Goal: Transaction & Acquisition: Purchase product/service

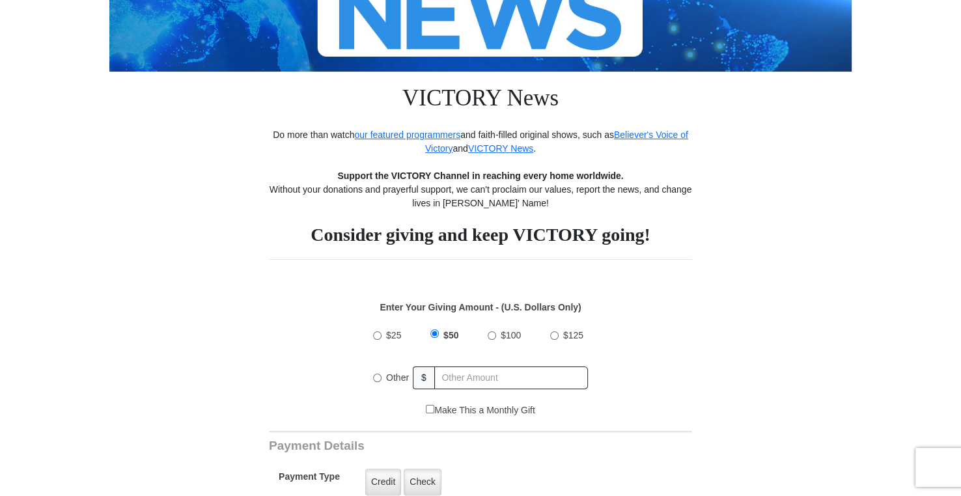
scroll to position [261, 0]
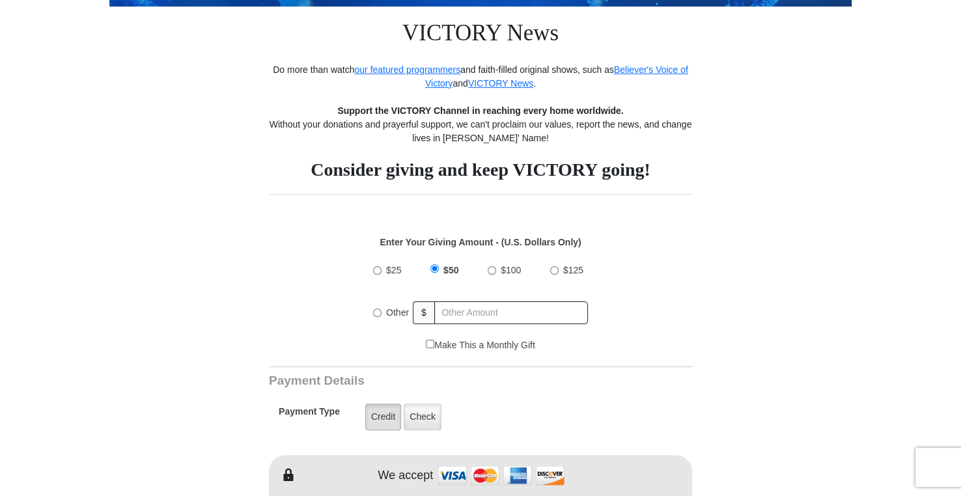
click at [381, 416] on label "Credit" at bounding box center [383, 417] width 36 height 27
click at [0, 0] on input "Credit" at bounding box center [0, 0] width 0 height 0
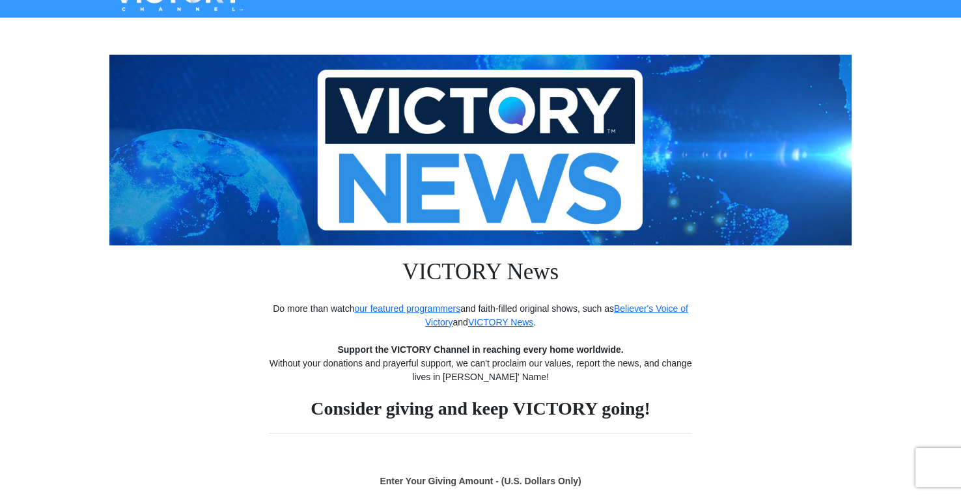
scroll to position [0, 0]
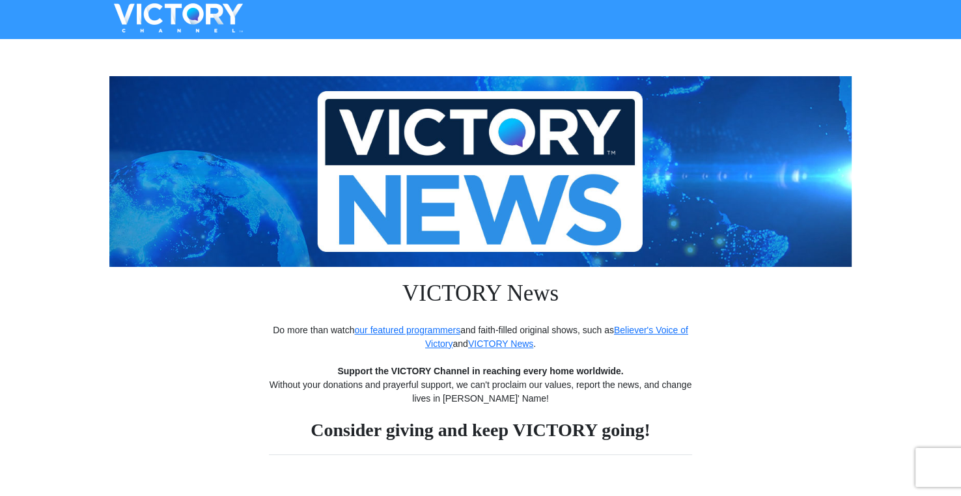
click at [339, 235] on img at bounding box center [480, 171] width 743 height 191
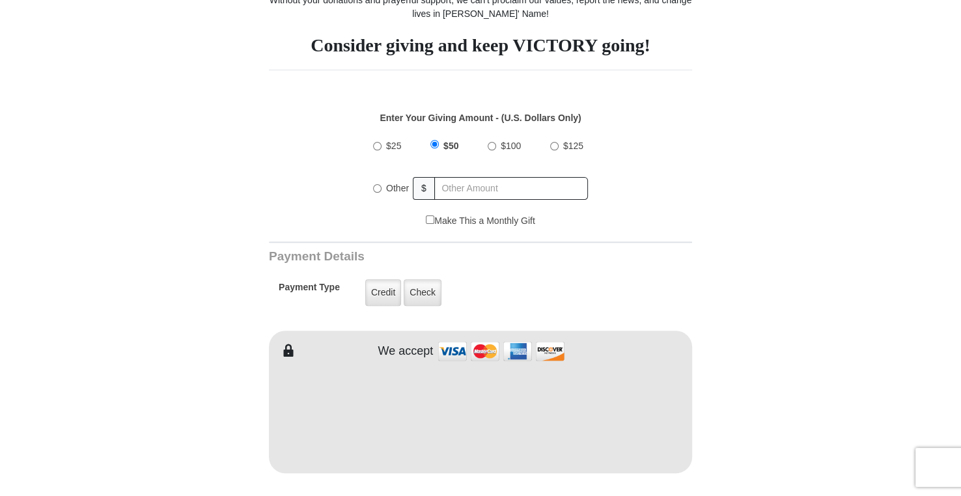
scroll to position [391, 0]
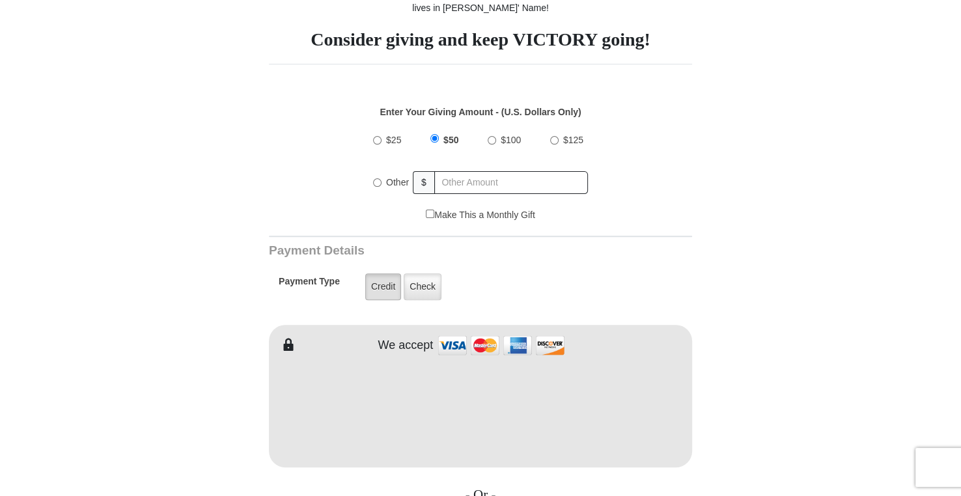
click at [388, 285] on label "Credit" at bounding box center [383, 287] width 36 height 27
click at [0, 0] on input "Credit" at bounding box center [0, 0] width 0 height 0
click at [382, 285] on label "Credit" at bounding box center [383, 287] width 36 height 27
click at [0, 0] on input "Credit" at bounding box center [0, 0] width 0 height 0
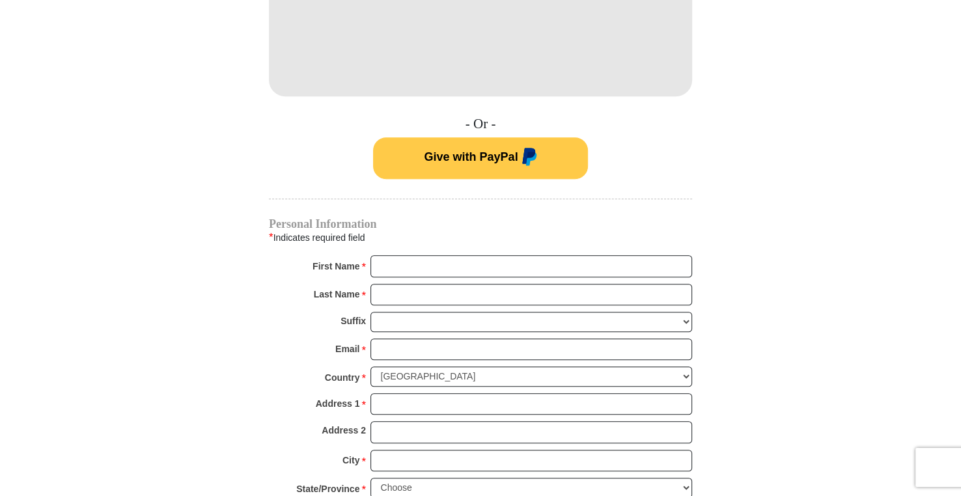
scroll to position [782, 0]
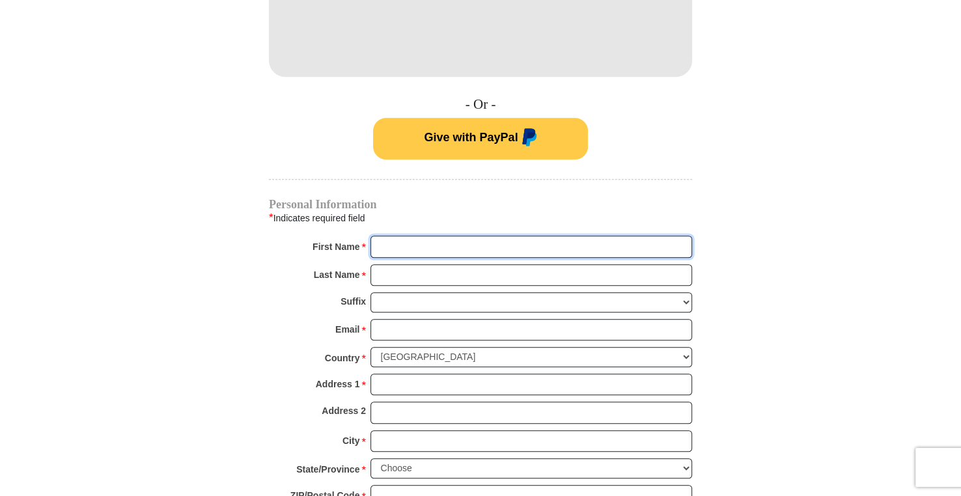
click at [405, 246] on input "First Name *" at bounding box center [532, 247] width 322 height 22
type input "[PERSON_NAME]"
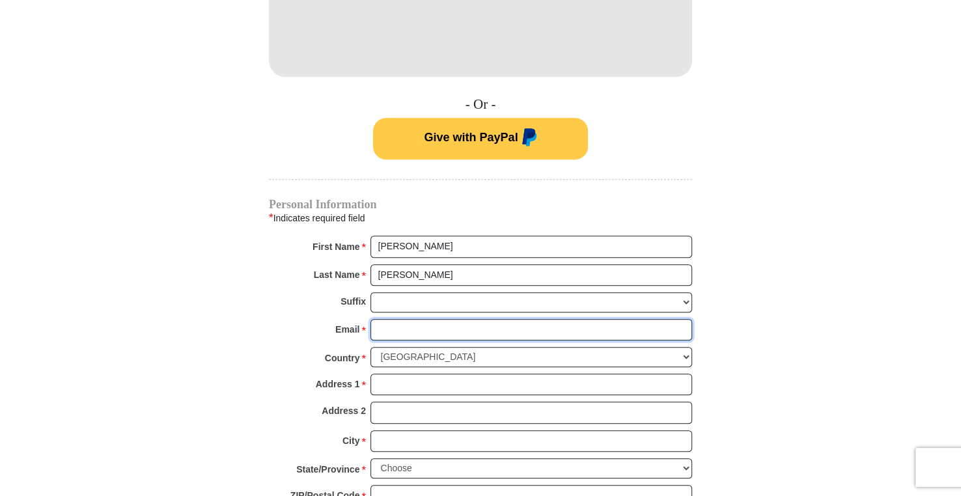
type input "[PERSON_NAME][EMAIL_ADDRESS][DOMAIN_NAME]"
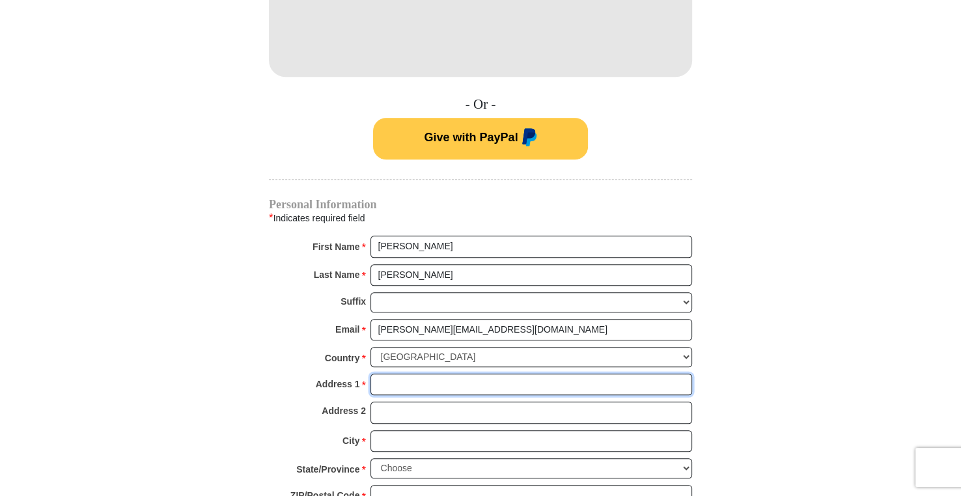
type input "PO Box 280"
type input "[GEOGRAPHIC_DATA]"
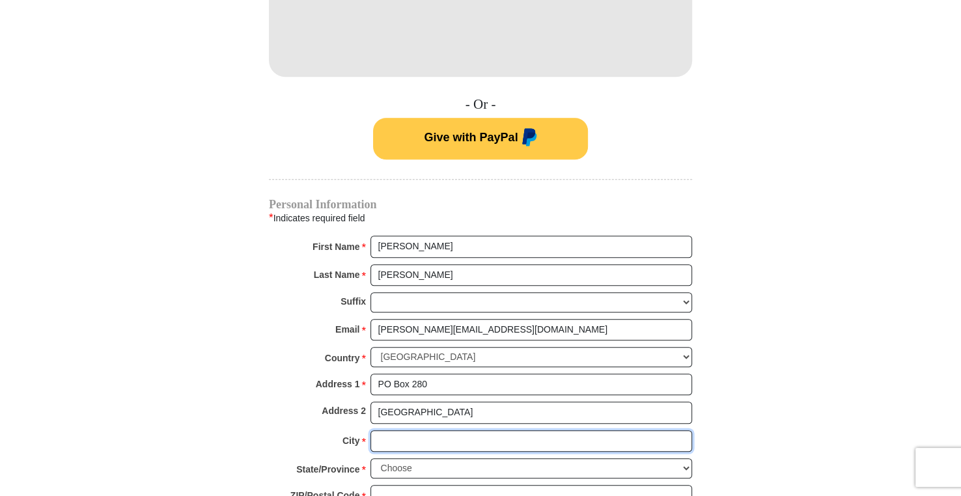
type input "[PERSON_NAME]"
select select "CA"
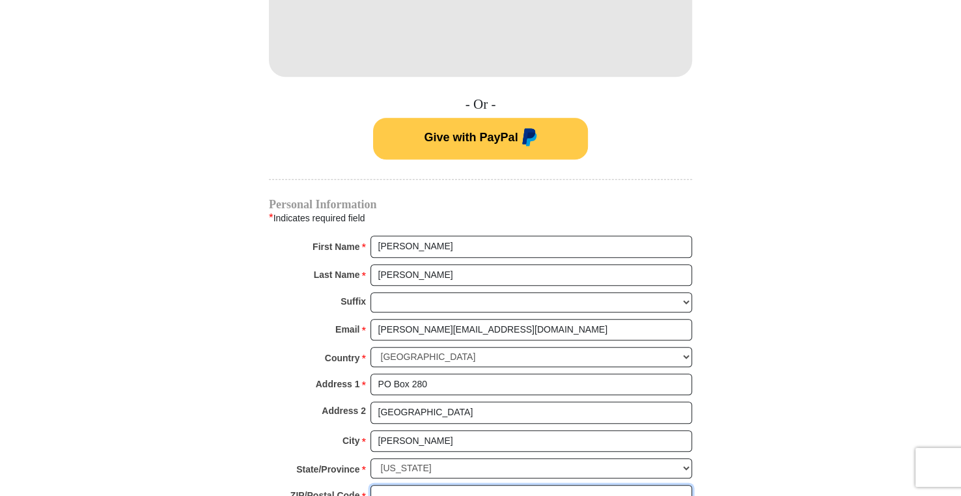
type input "93531-0280"
type input "6617037270"
radio input "true"
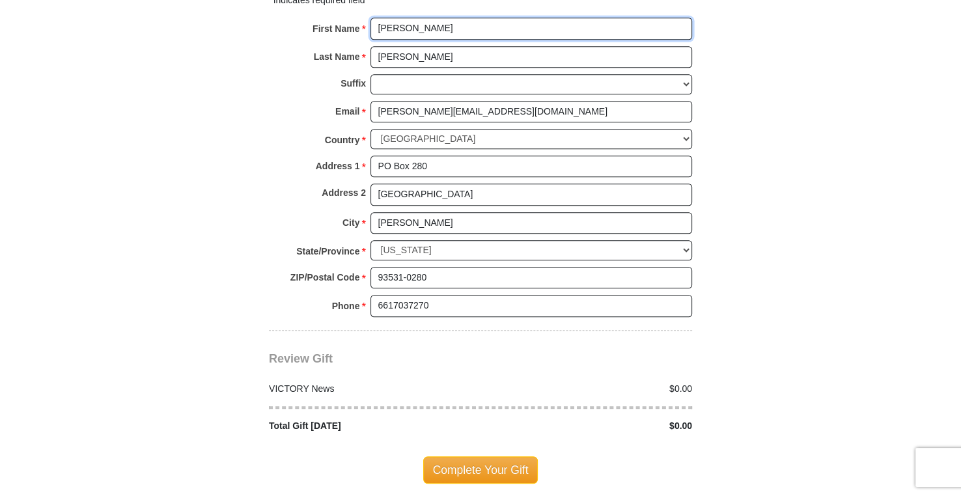
scroll to position [1042, 0]
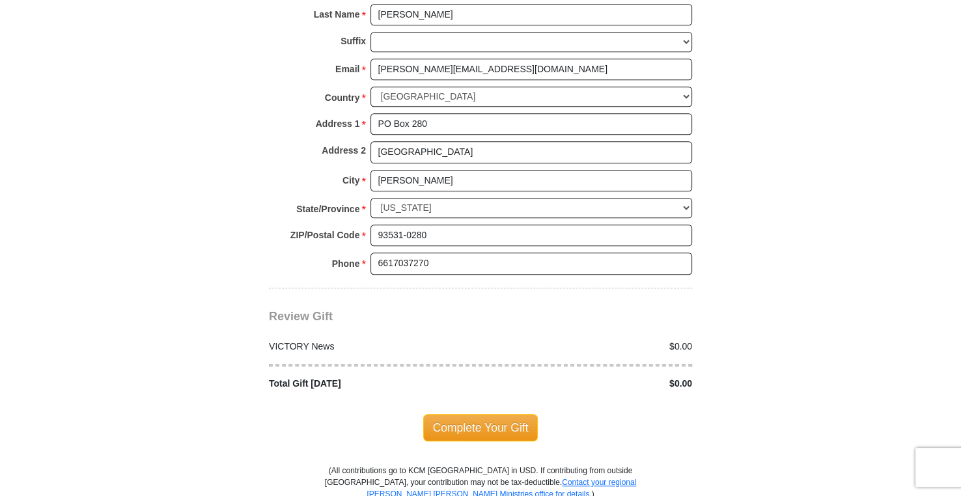
click at [671, 377] on div "$0.00" at bounding box center [590, 384] width 219 height 14
click at [682, 377] on div "$0.00" at bounding box center [590, 384] width 219 height 14
click at [677, 377] on div "$0.00" at bounding box center [590, 384] width 219 height 14
click at [658, 341] on div "$0.00" at bounding box center [590, 347] width 219 height 14
click at [658, 343] on div "$0.00" at bounding box center [590, 347] width 219 height 14
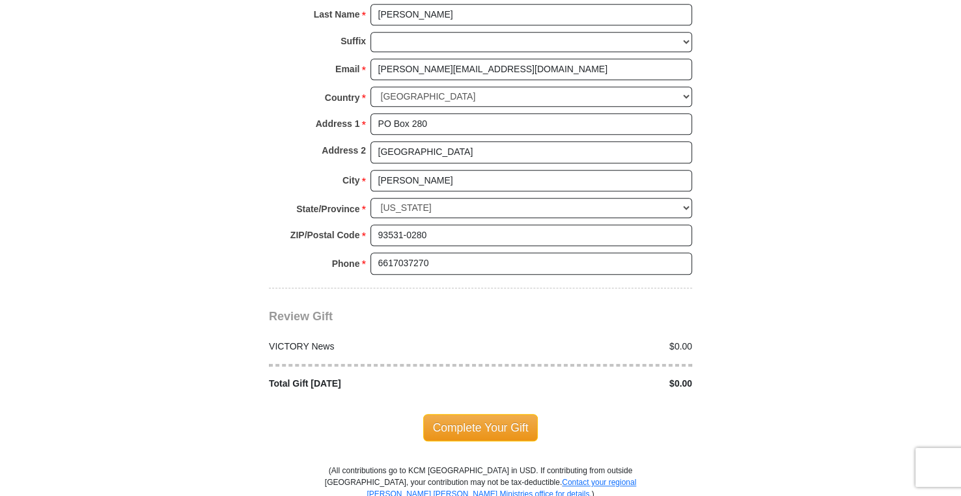
click at [688, 343] on div "$0.00" at bounding box center [590, 347] width 219 height 14
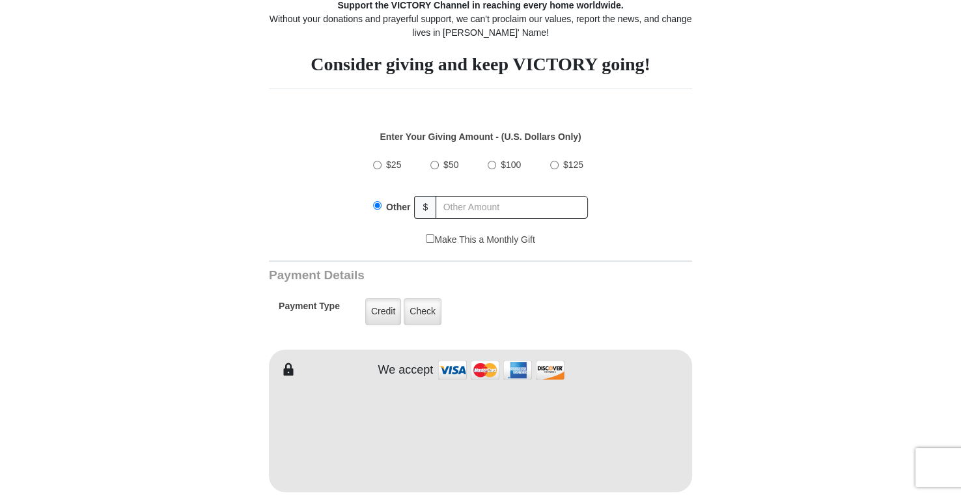
scroll to position [195, 0]
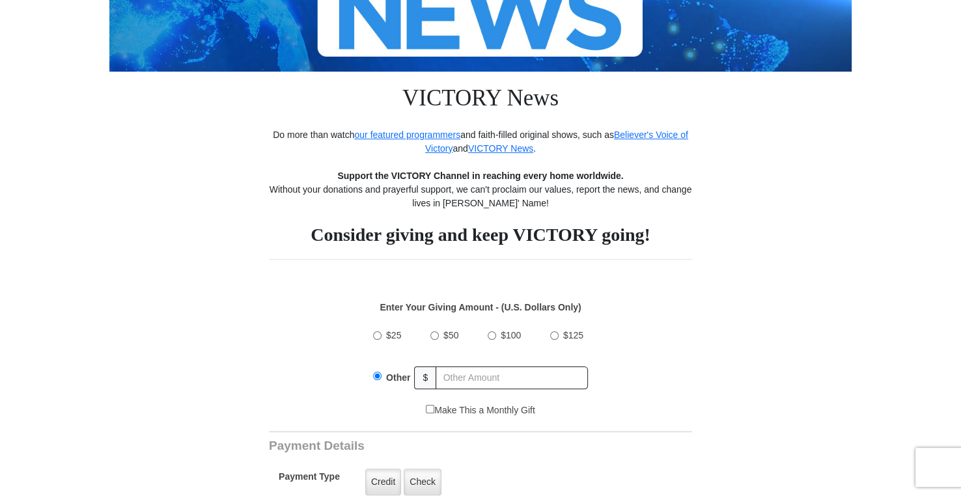
click at [436, 334] on input "$50" at bounding box center [435, 336] width 8 height 8
radio input "true"
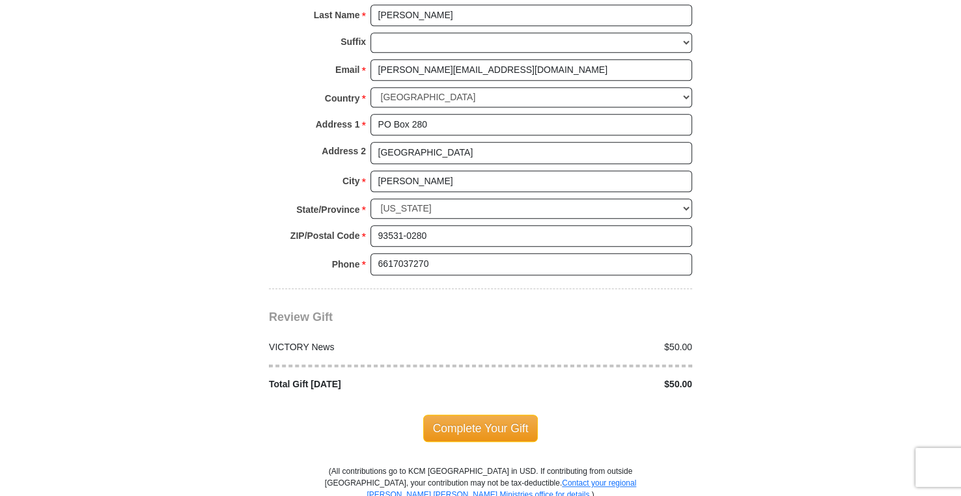
scroll to position [1042, 0]
click at [497, 419] on span "Complete Your Gift" at bounding box center [480, 427] width 115 height 27
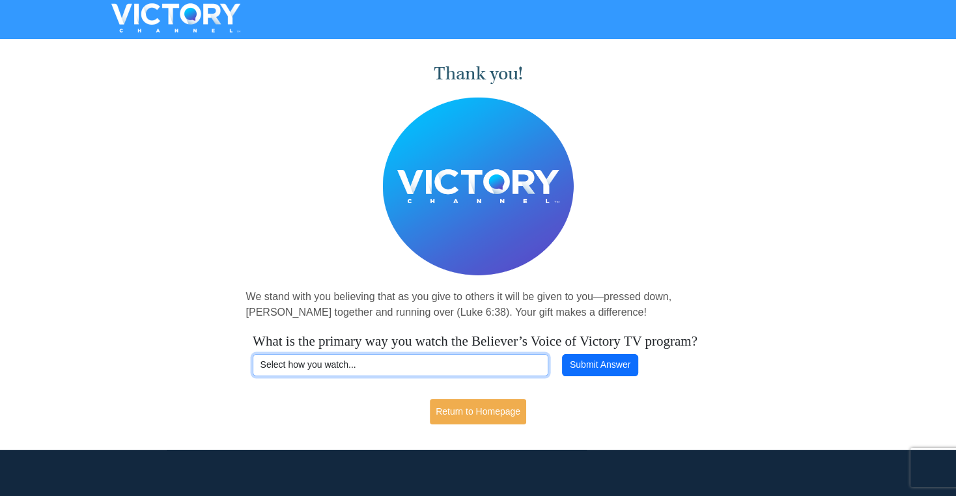
click at [369, 377] on select "Select how you watch... Daystar Morning Daystar Evening [DOMAIN_NAME] [DOMAIN_N…" at bounding box center [401, 365] width 296 height 22
select select "VICTORYCOM"
click at [253, 371] on select "Select how you watch... Daystar Morning Daystar Evening KCM.org GoVictory.com V…" at bounding box center [401, 365] width 296 height 22
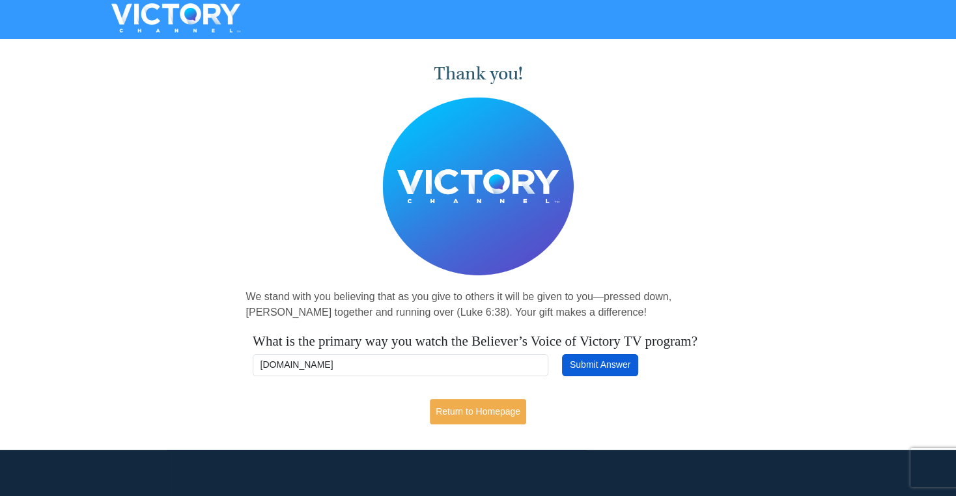
click at [586, 377] on button "Submit Answer" at bounding box center [600, 365] width 76 height 22
